Goal: Task Accomplishment & Management: Use online tool/utility

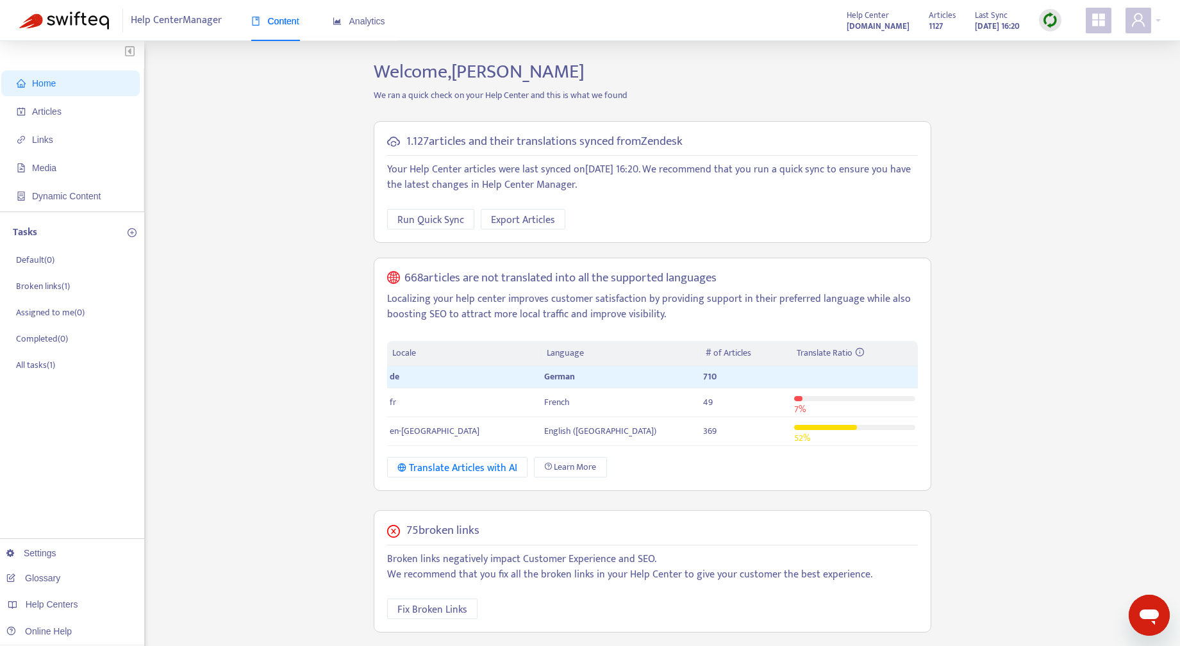
scroll to position [192, 0]
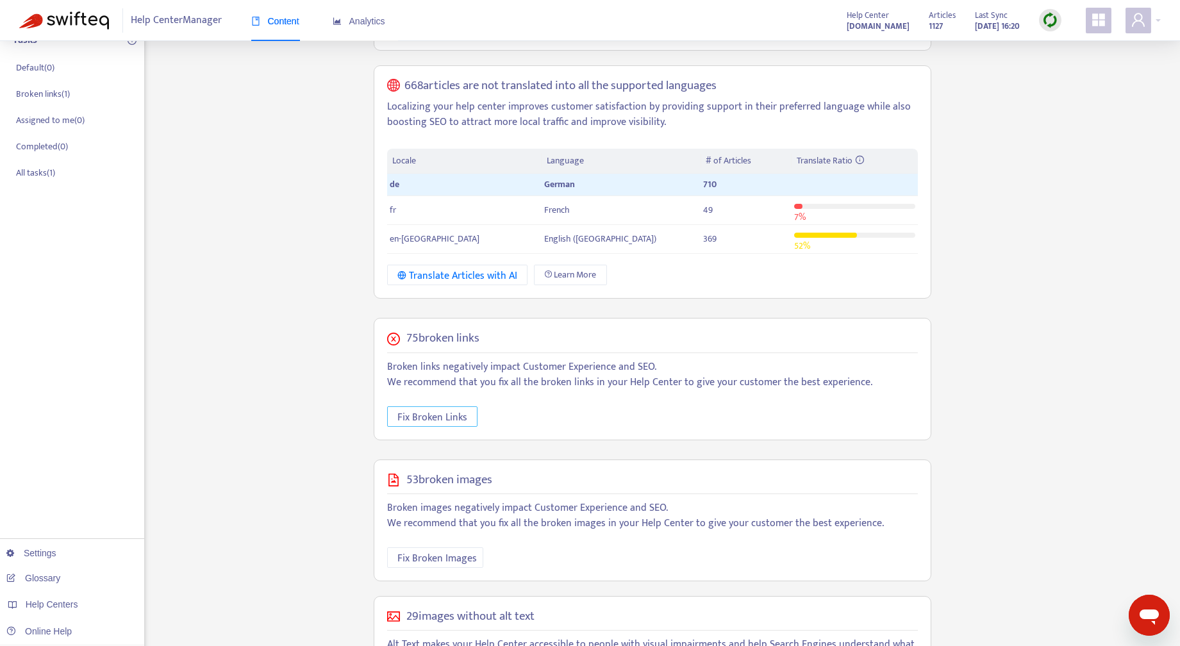
click at [445, 414] on span "Fix Broken Links" at bounding box center [432, 417] width 70 height 16
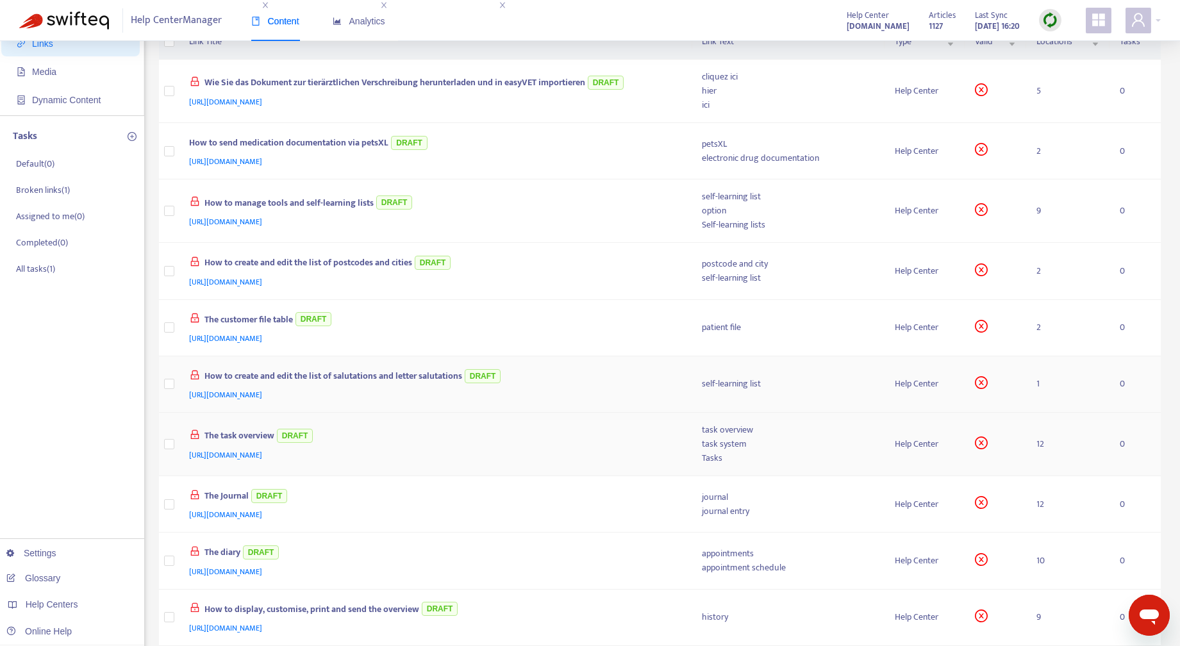
scroll to position [443, 0]
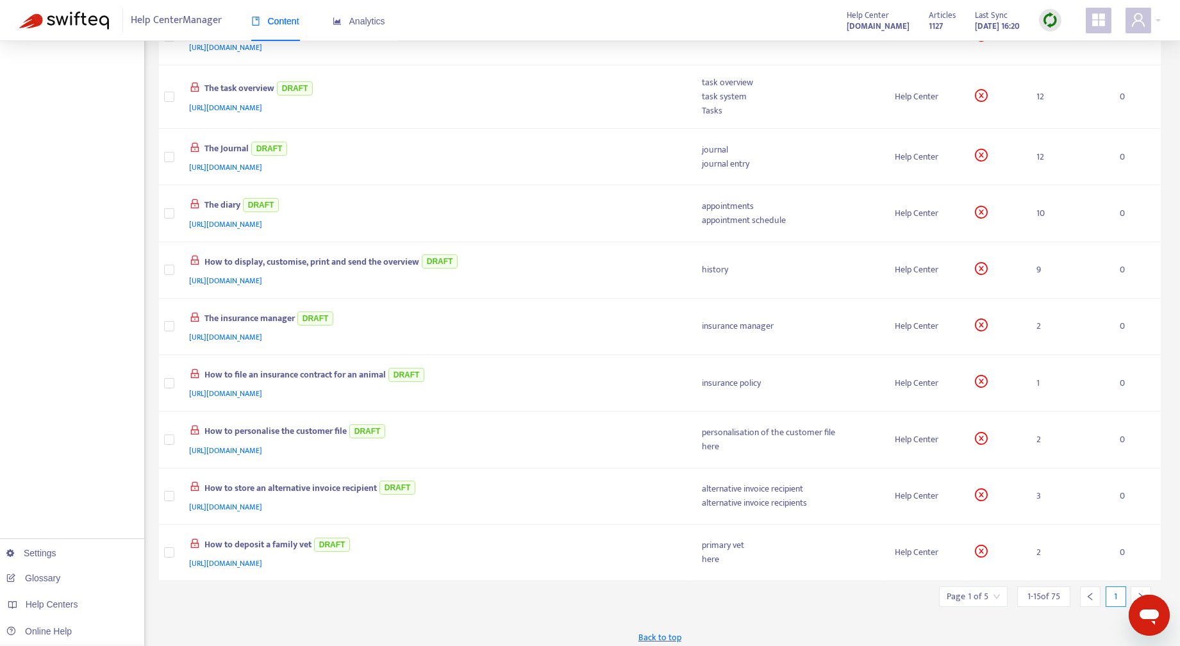
click at [1142, 586] on div at bounding box center [1140, 596] width 21 height 21
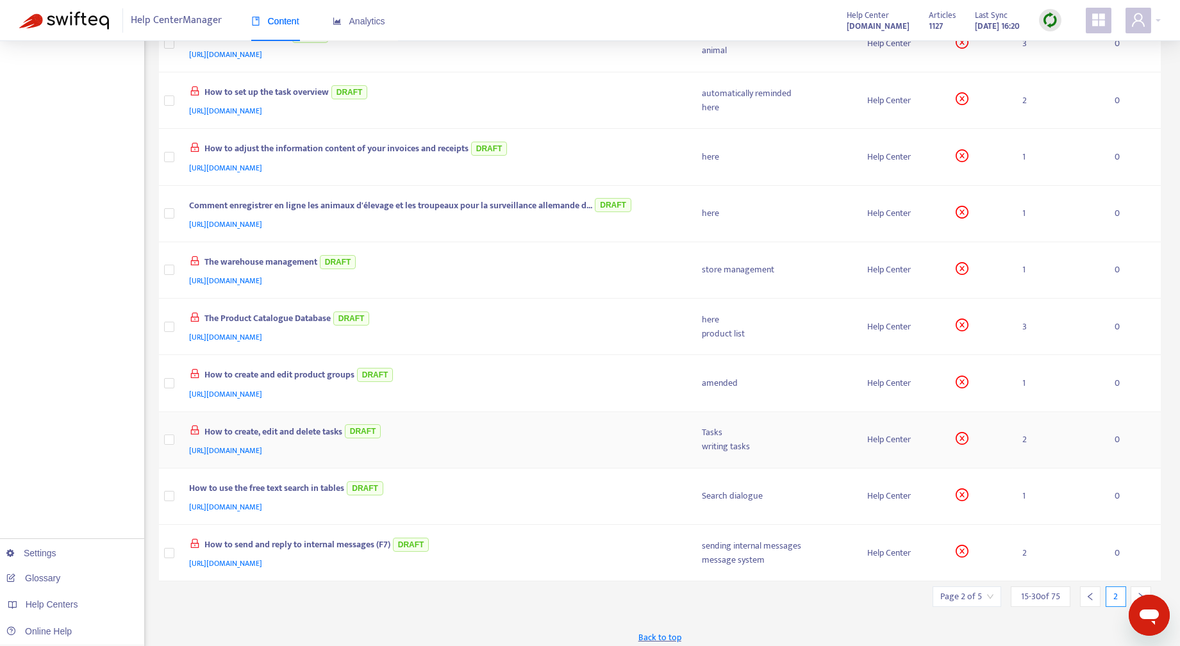
scroll to position [0, 0]
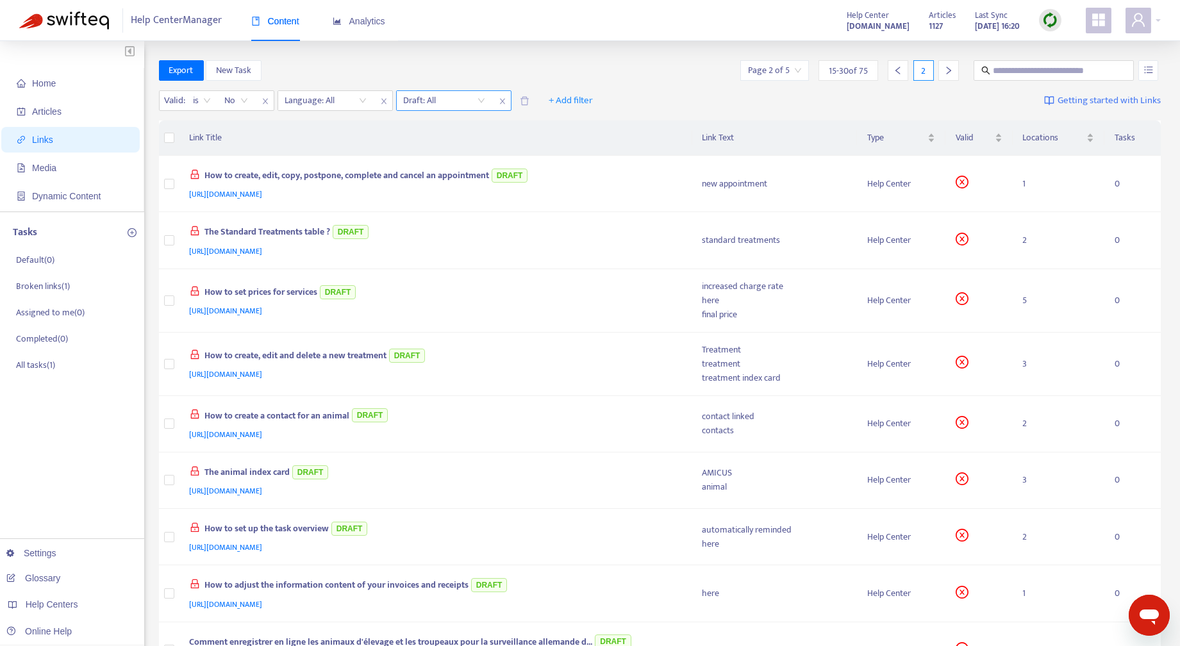
click at [481, 97] on input "search" at bounding box center [444, 100] width 81 height 19
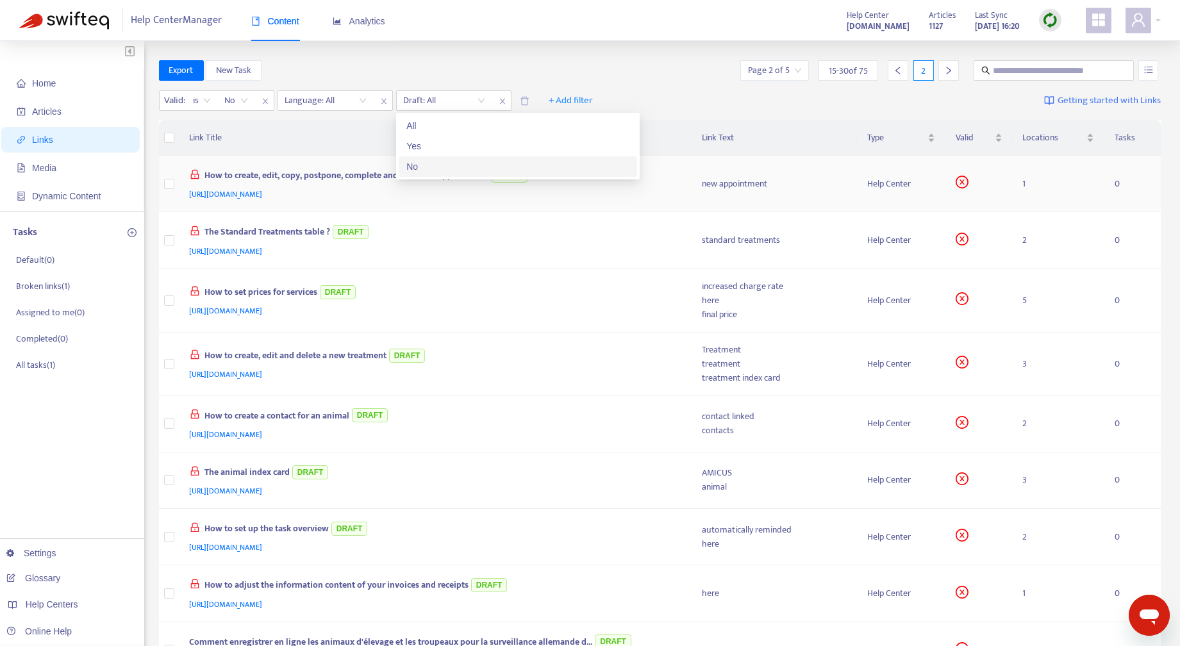
click at [425, 167] on div "No" at bounding box center [517, 167] width 223 height 14
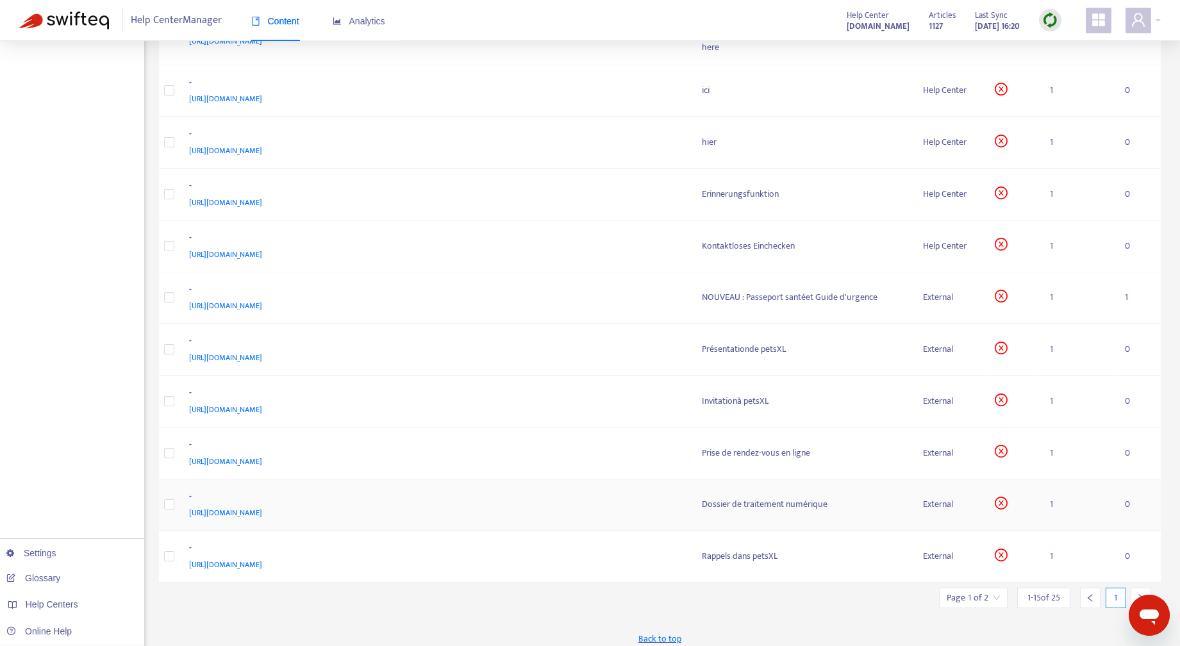
scroll to position [390, 0]
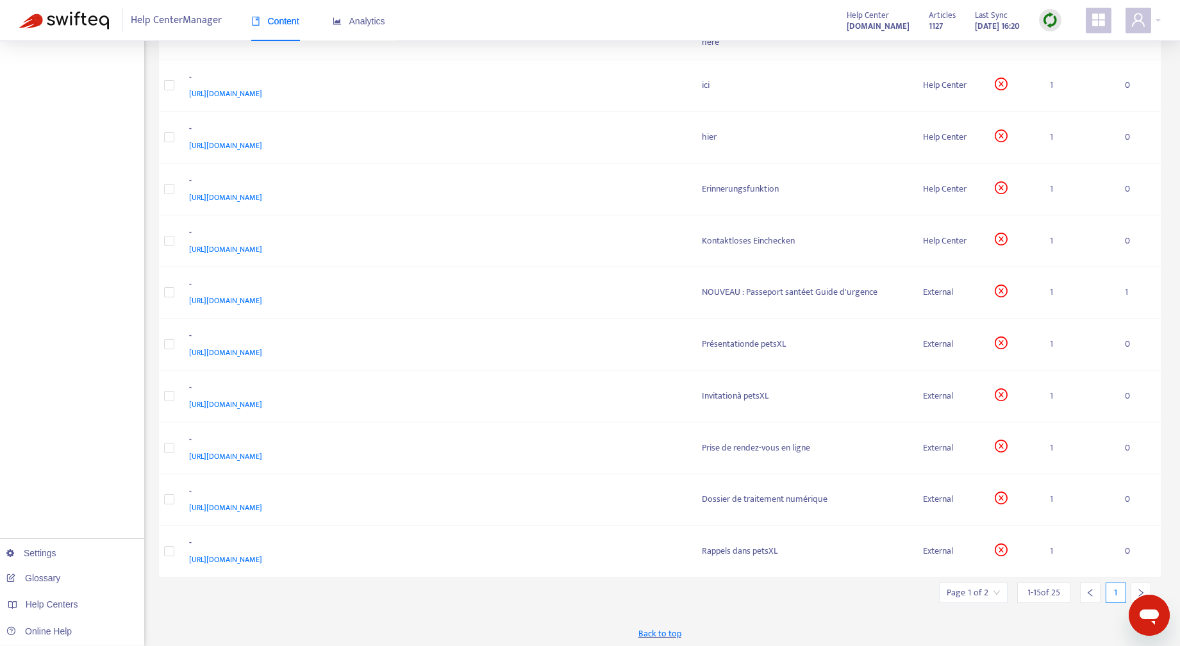
click at [1138, 588] on icon "right" at bounding box center [1140, 592] width 9 height 9
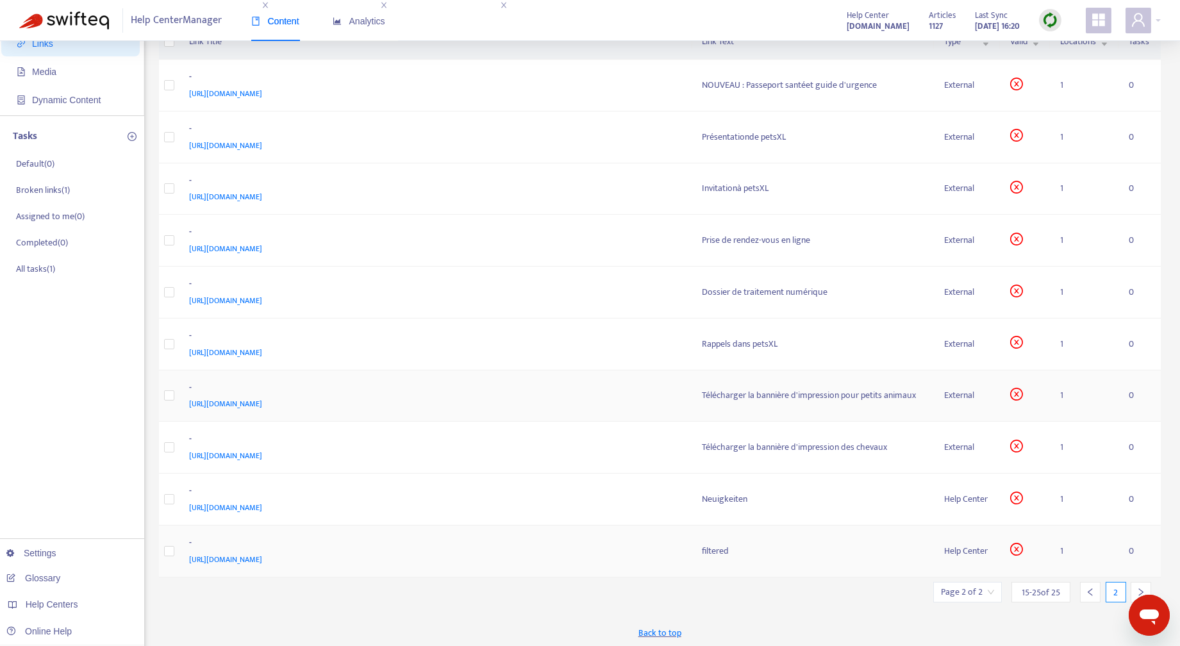
scroll to position [163, 0]
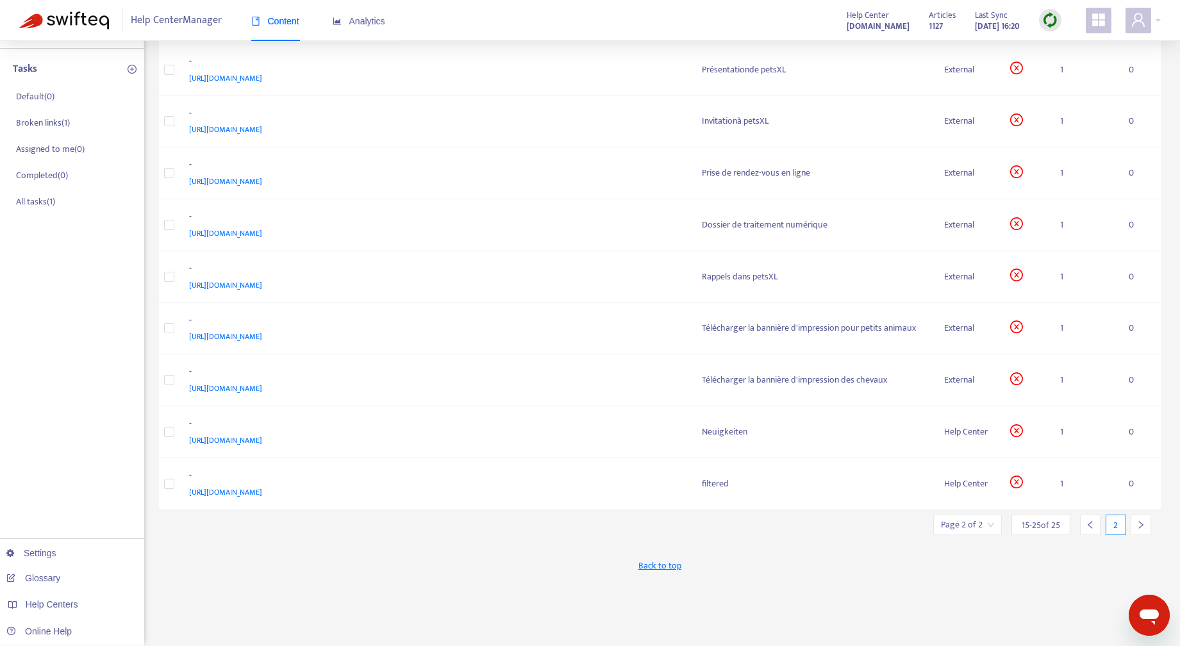
click at [1087, 525] on icon "left" at bounding box center [1089, 524] width 9 height 9
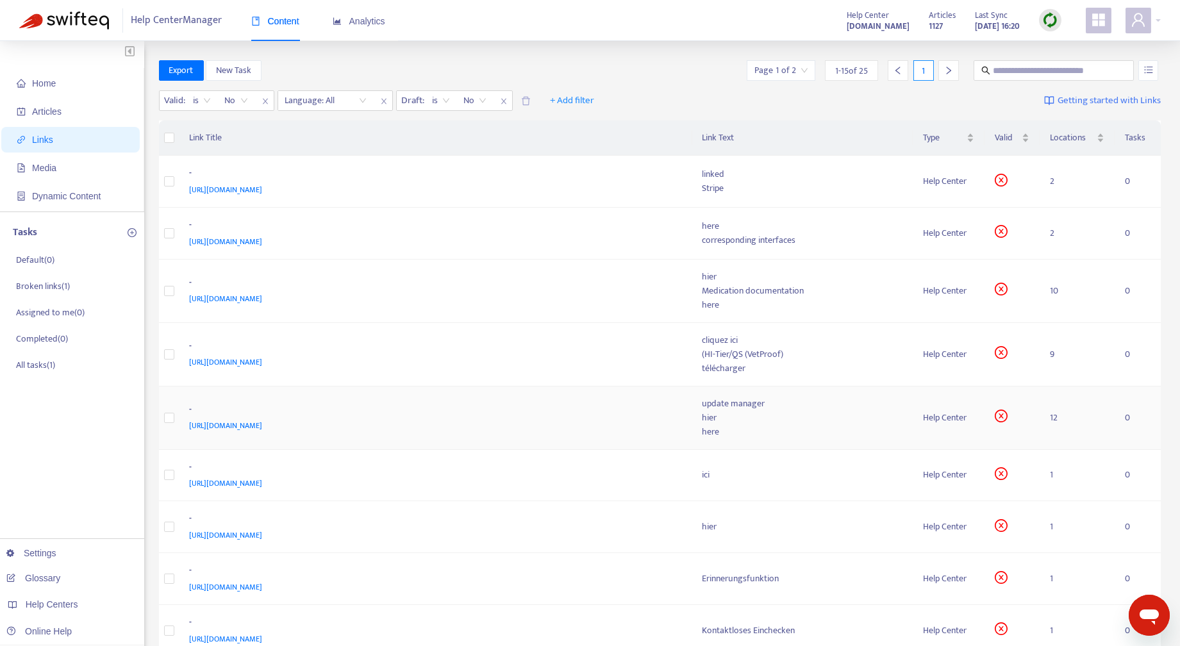
scroll to position [390, 0]
